Goal: Task Accomplishment & Management: Use online tool/utility

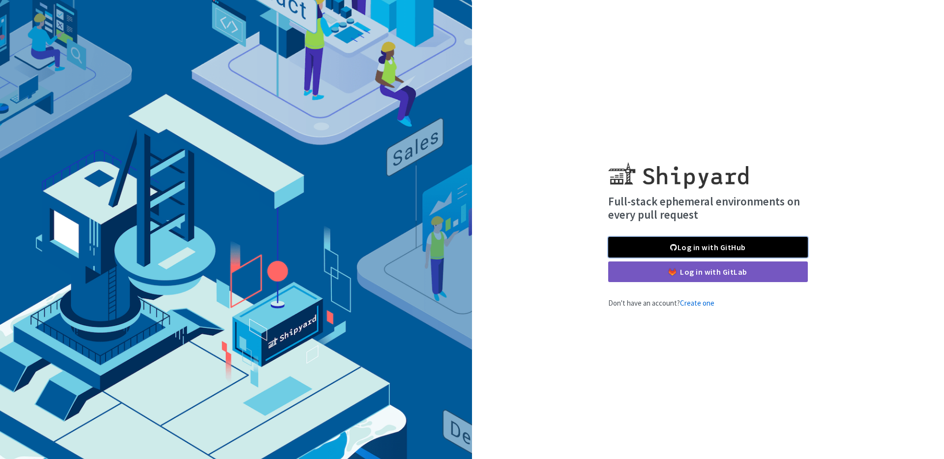
click at [725, 247] on link "Log in with GitHub" at bounding box center [708, 247] width 200 height 21
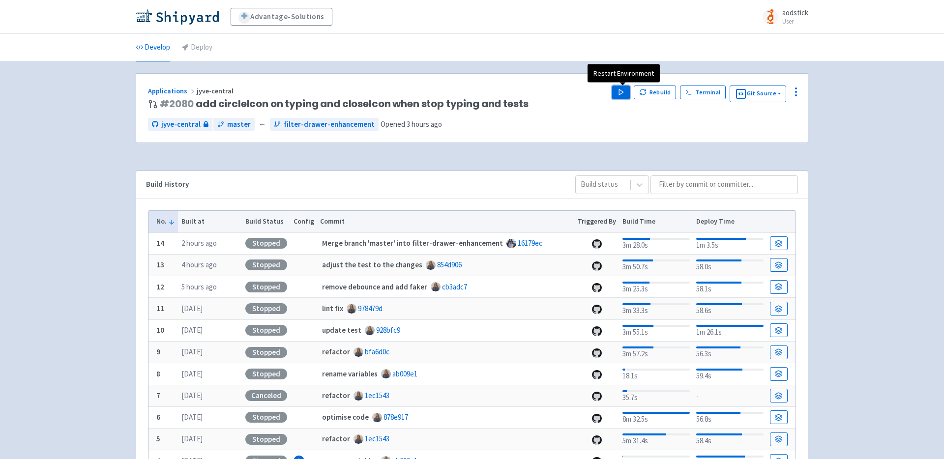
click at [623, 92] on polygon "button" at bounding box center [621, 91] width 4 height 5
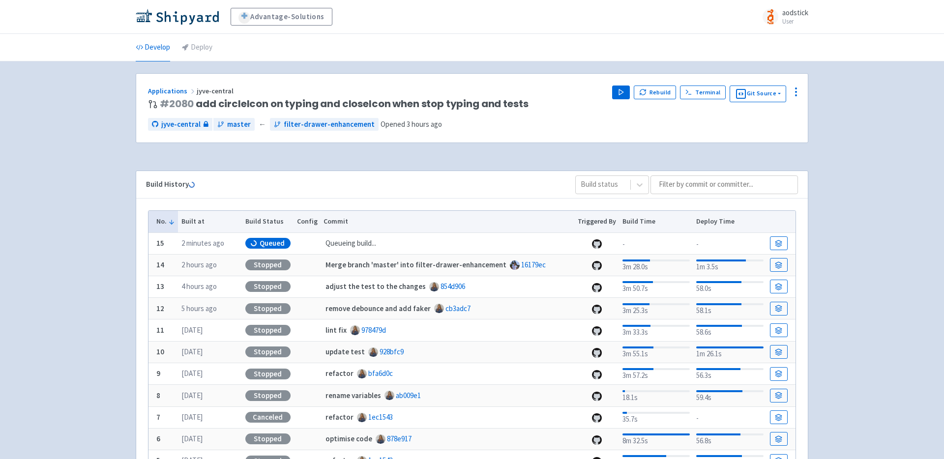
click at [862, 133] on div "Advantage-Solutions aodstick User Profile Sign out Develop Deploy #" at bounding box center [472, 297] width 944 height 595
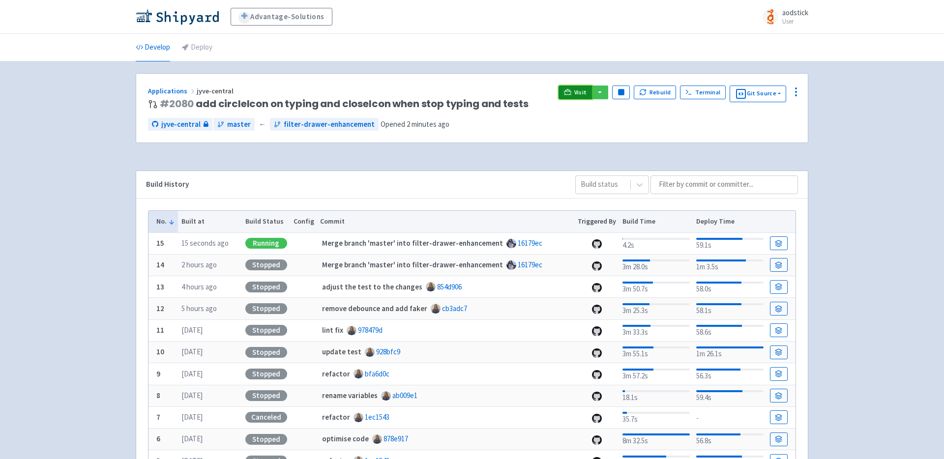
click at [580, 90] on span "Visit" at bounding box center [580, 92] width 13 height 8
